Goal: Find specific page/section: Find specific page/section

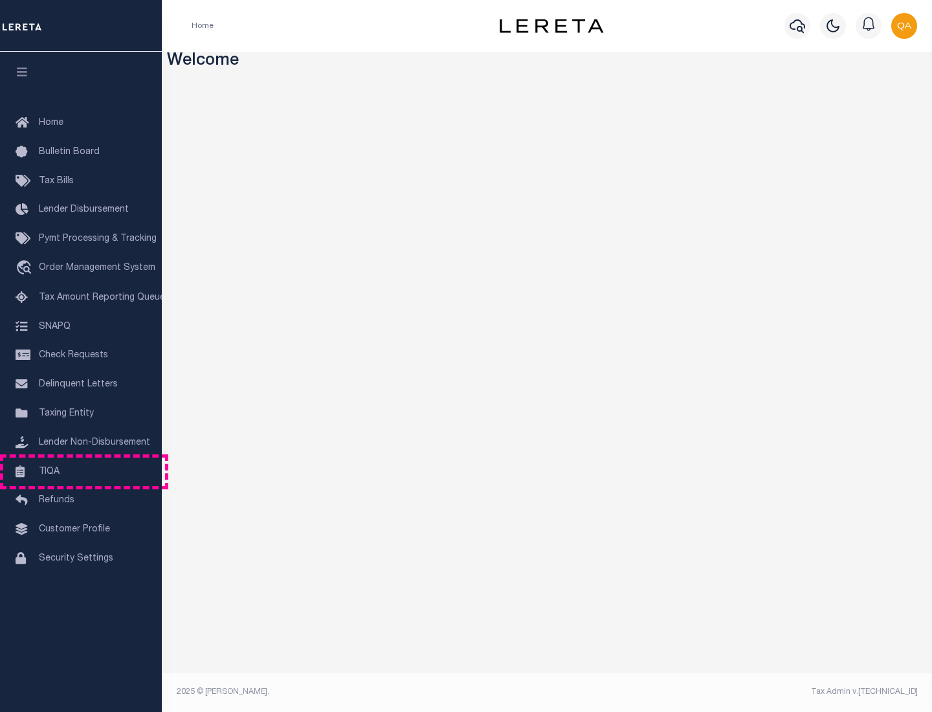
click at [81, 471] on link "TIQA" at bounding box center [81, 472] width 162 height 29
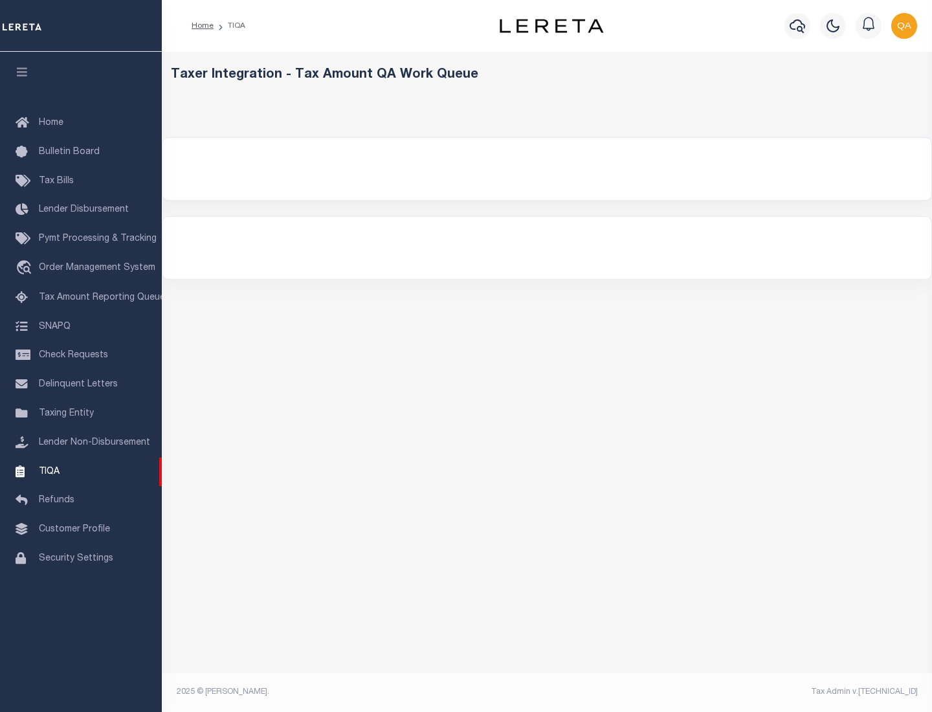
select select "200"
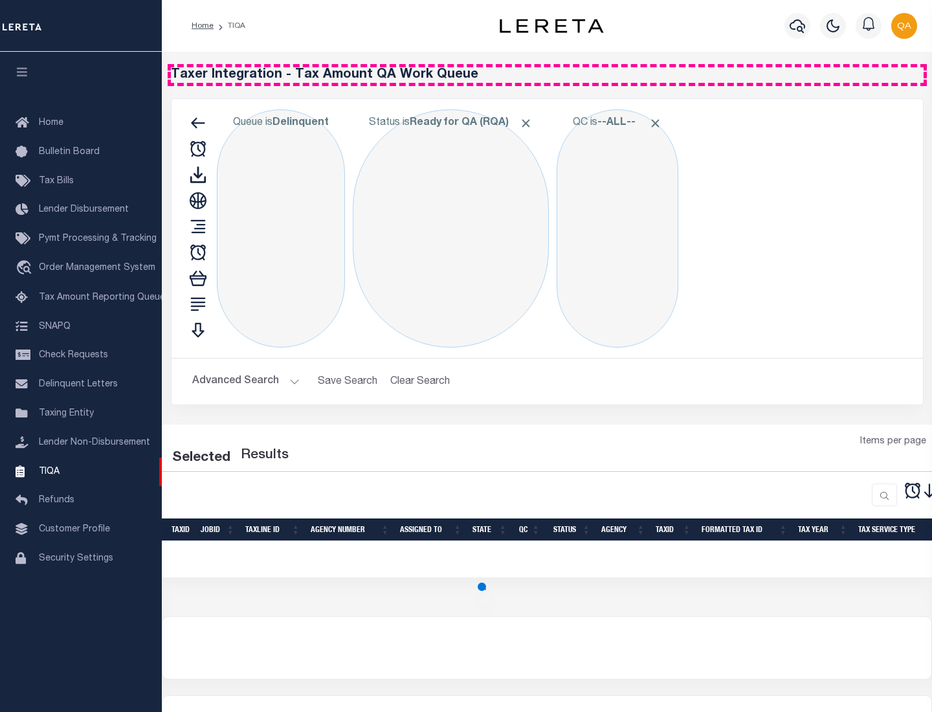
select select "200"
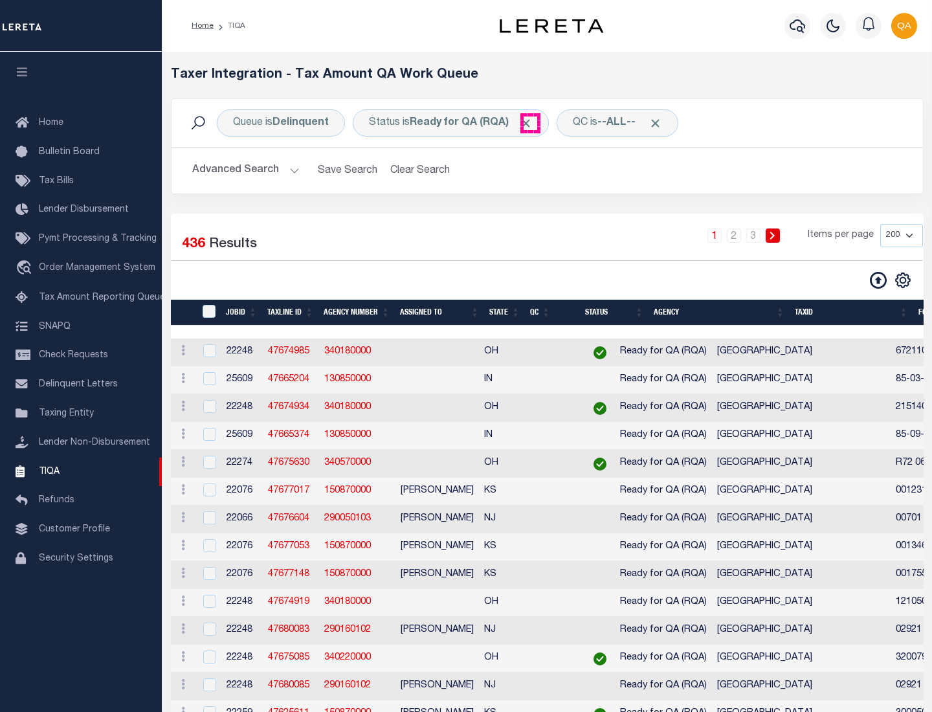
click at [530, 123] on span "Click to Remove" at bounding box center [526, 124] width 14 height 14
